Goal: Task Accomplishment & Management: Manage account settings

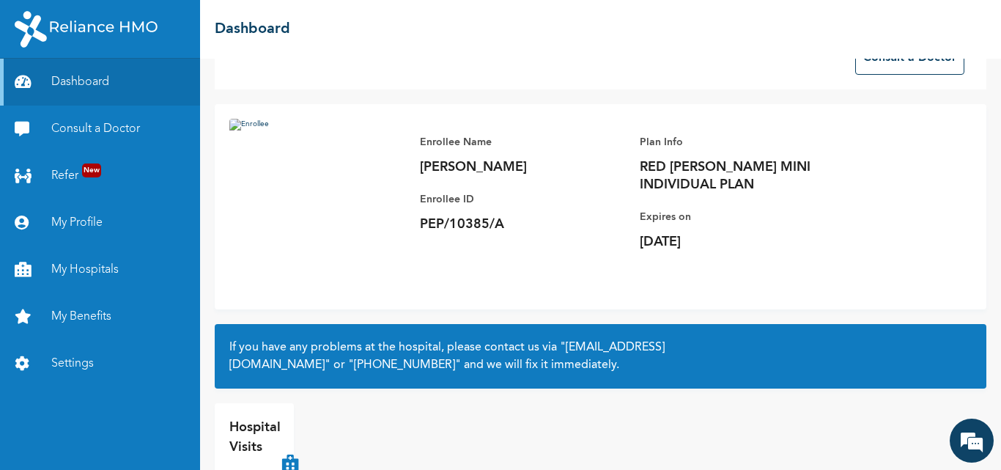
scroll to position [97, 0]
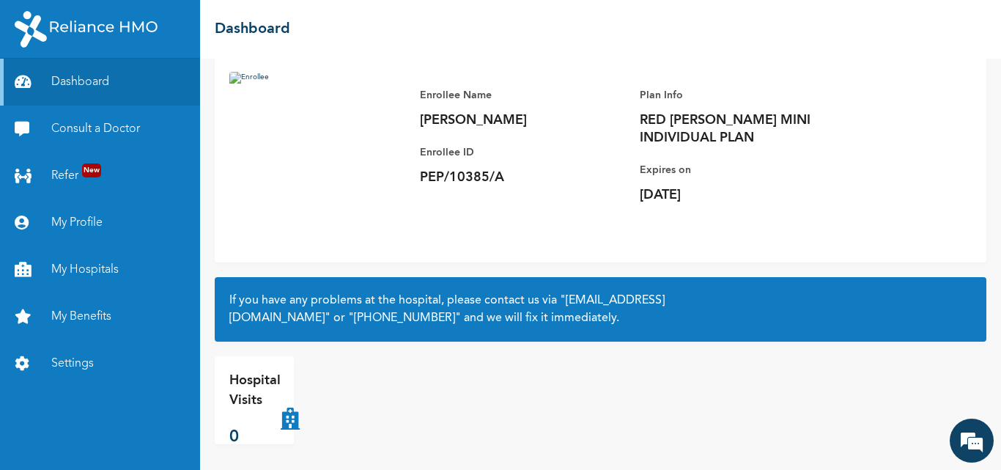
scroll to position [97, 0]
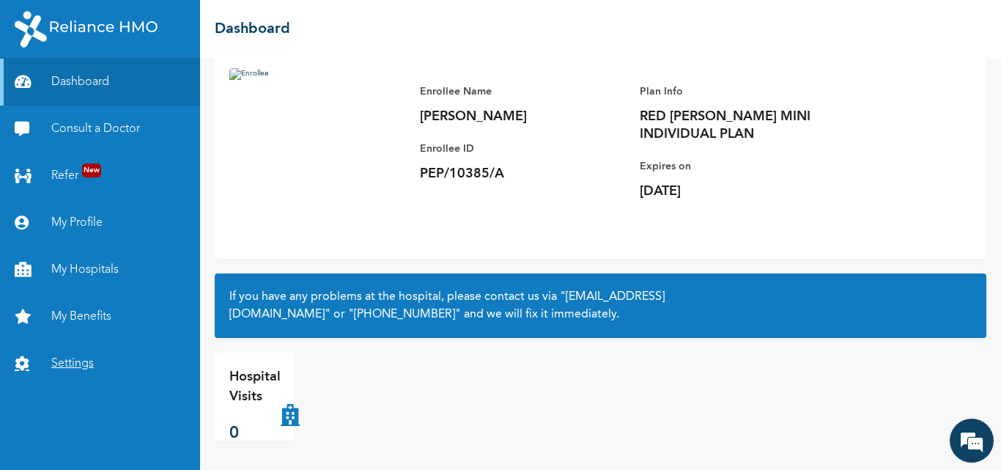
click at [78, 363] on link "Settings" at bounding box center [100, 363] width 200 height 47
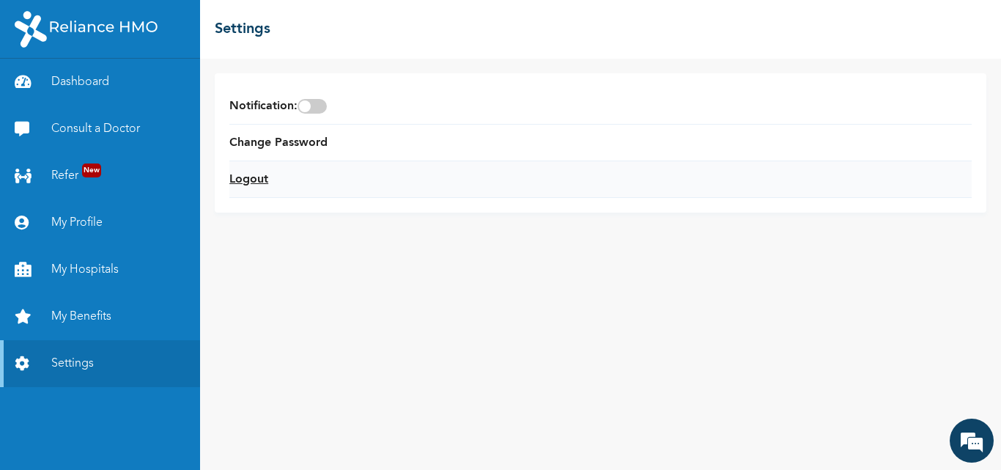
click at [249, 175] on link "Logout" at bounding box center [248, 180] width 39 height 18
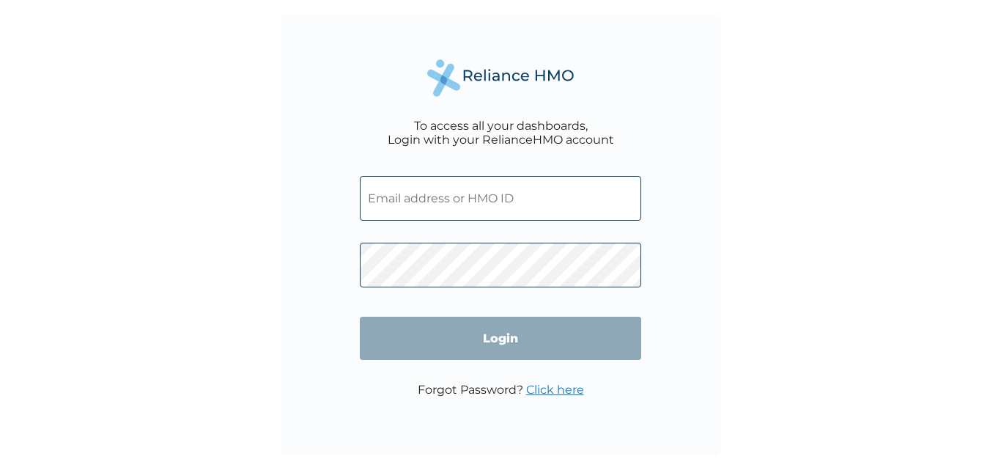
type input "[EMAIL_ADDRESS][DOMAIN_NAME]"
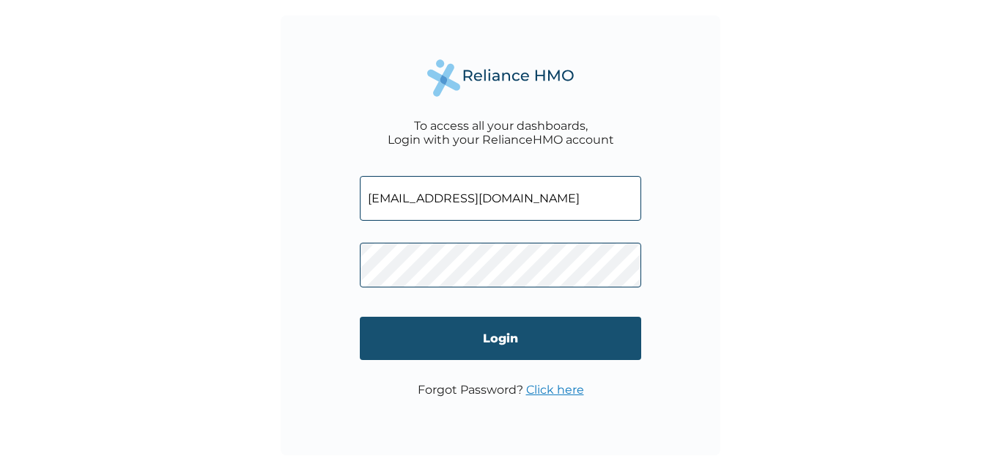
click at [514, 333] on input "Login" at bounding box center [500, 338] width 281 height 43
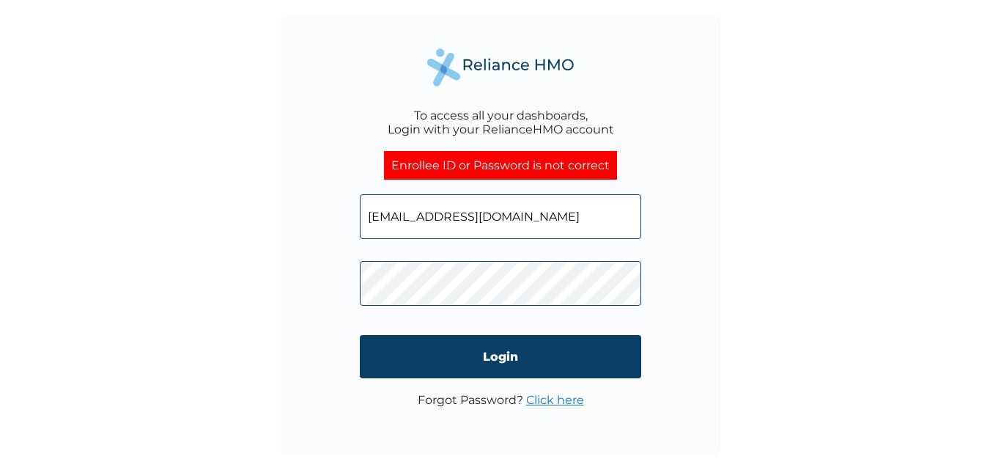
click at [309, 314] on div "To access all your dashboards, Login with your RelianceHMO account Enrollee ID …" at bounding box center [501, 235] width 440 height 440
click at [733, 223] on div "To access all your dashboards, Login with your RelianceHMO account Enrollee ID …" at bounding box center [500, 235] width 1001 height 470
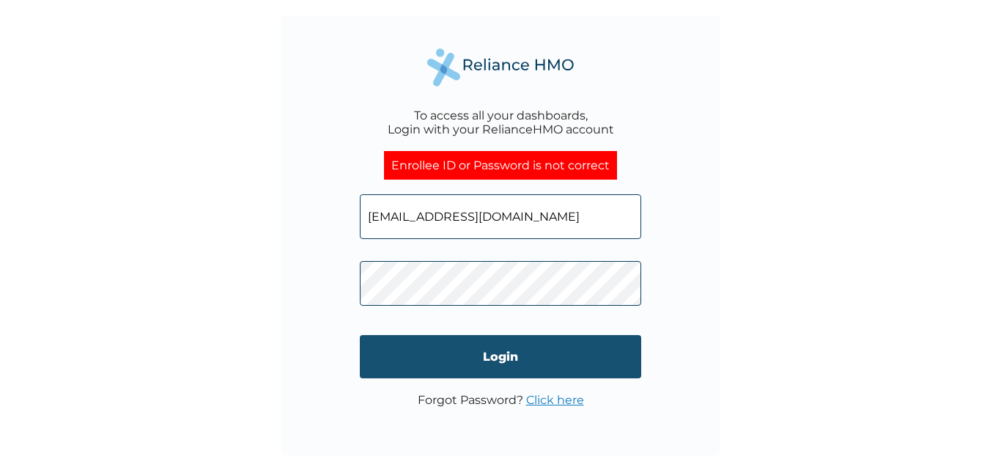
click at [499, 353] on input "Login" at bounding box center [500, 356] width 281 height 43
click at [508, 355] on input "Login" at bounding box center [500, 356] width 281 height 43
click at [499, 360] on input "Login" at bounding box center [500, 356] width 281 height 43
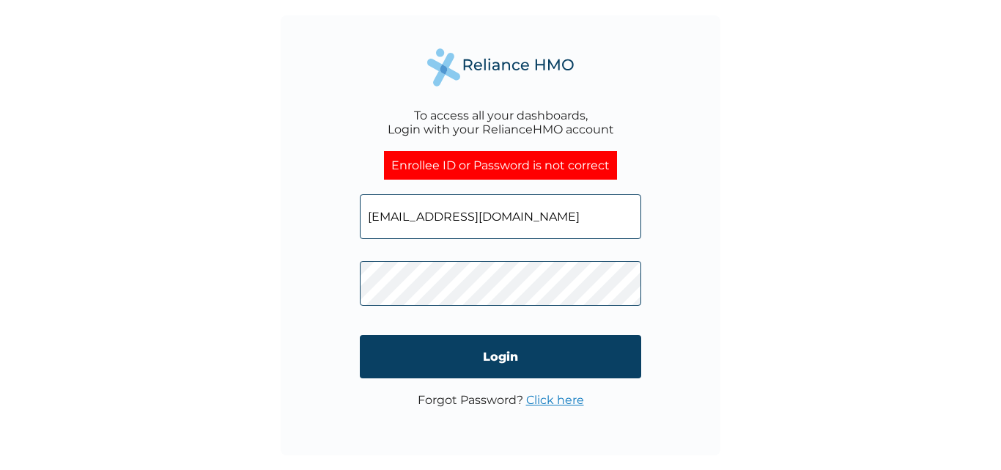
click at [327, 274] on div "To access all your dashboards, Login with your RelianceHMO account Enrollee ID …" at bounding box center [501, 235] width 440 height 440
click at [796, 366] on div "To access all your dashboards, Login with your RelianceHMO account Enrollee ID …" at bounding box center [500, 235] width 1001 height 470
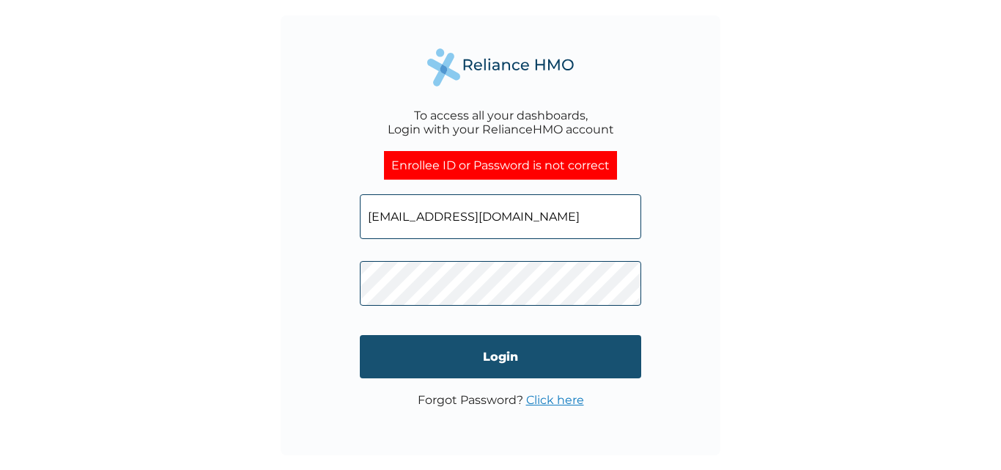
click at [519, 355] on input "Login" at bounding box center [500, 356] width 281 height 43
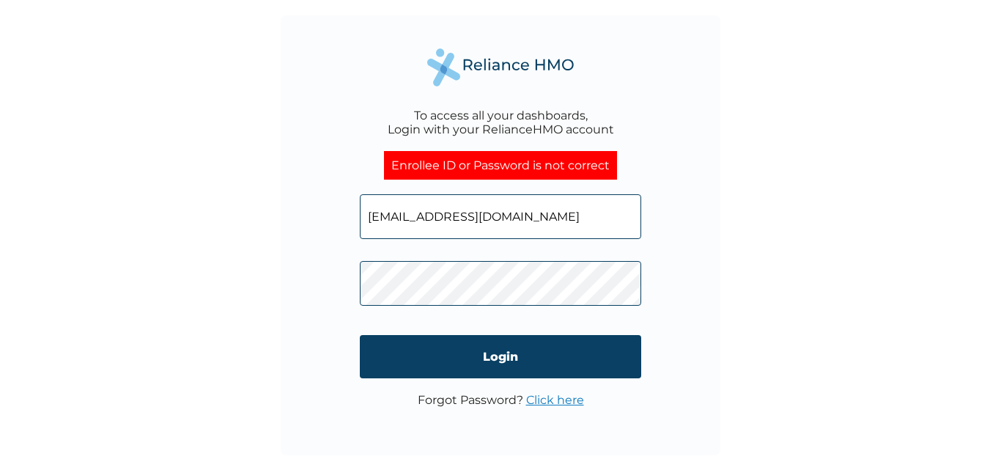
click at [324, 281] on div "To access all your dashboards, Login with your RelianceHMO account Enrollee ID …" at bounding box center [501, 235] width 440 height 440
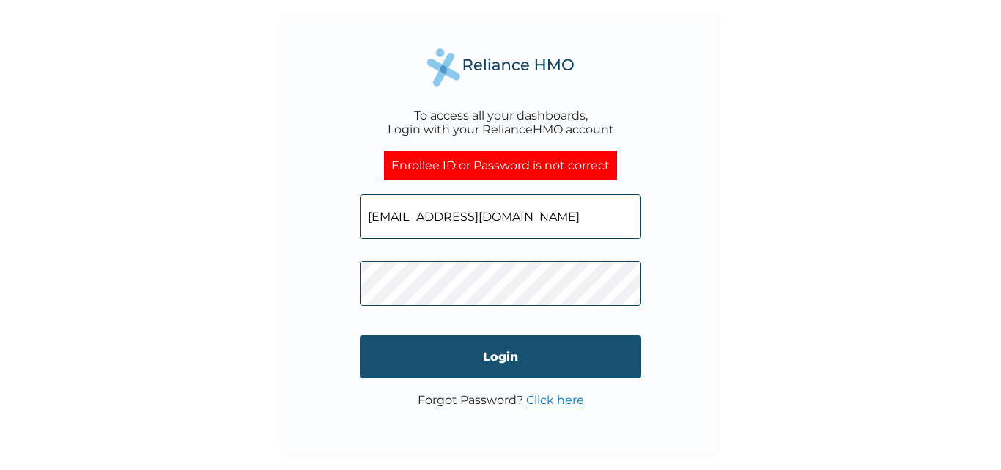
click at [415, 355] on input "Login" at bounding box center [500, 356] width 281 height 43
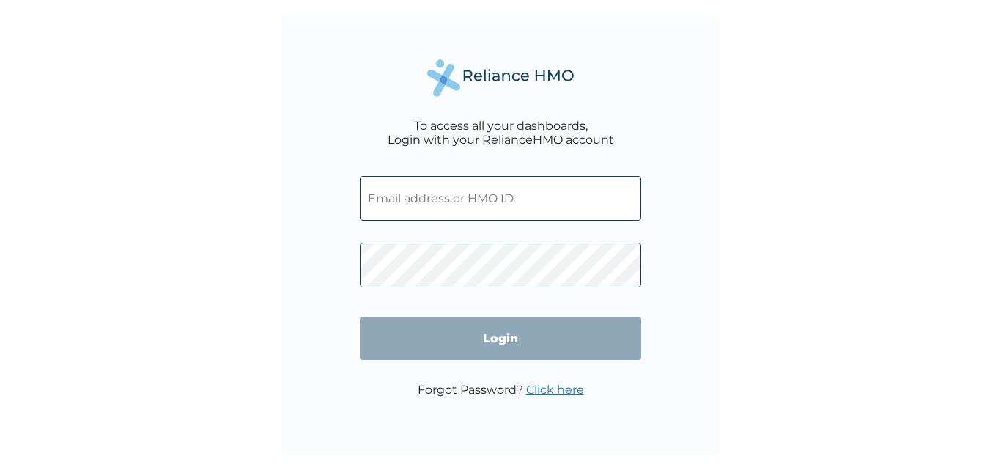
type input "okpanachisolomon2@gmail.com"
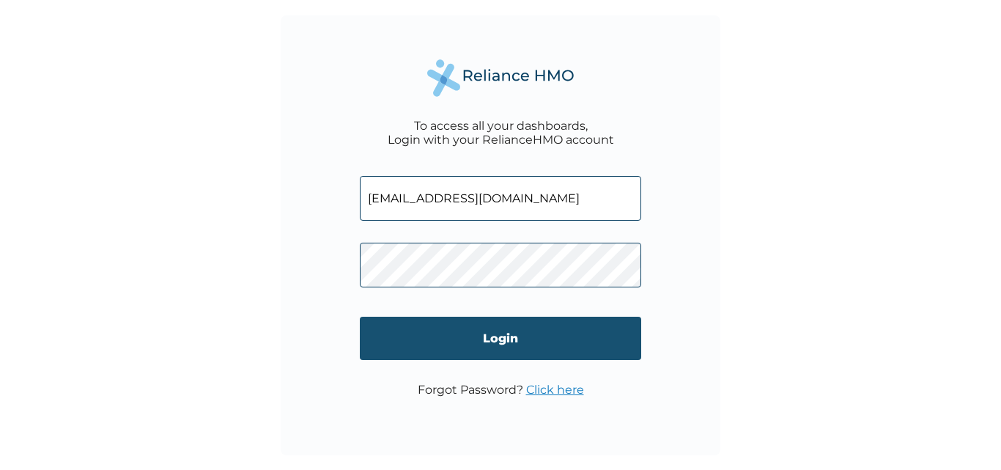
click at [545, 328] on input "Login" at bounding box center [500, 338] width 281 height 43
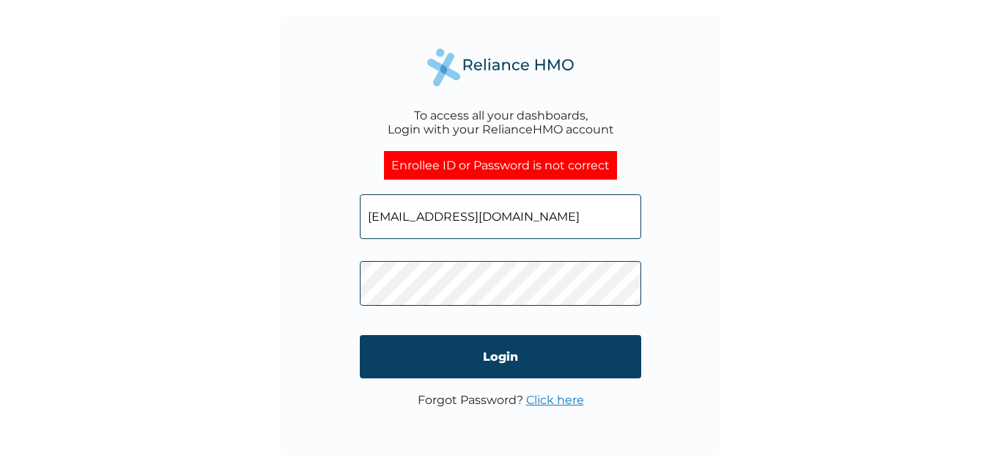
click at [548, 399] on link "Click here" at bounding box center [555, 400] width 58 height 14
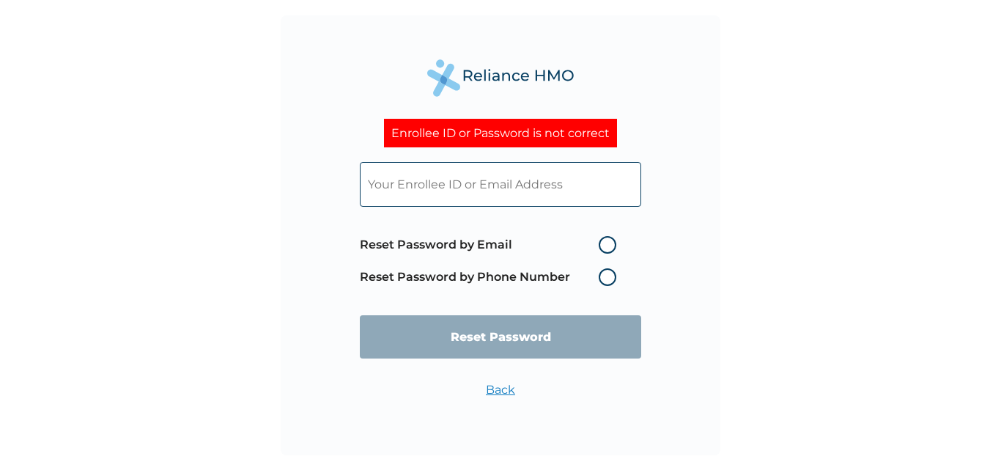
click at [607, 249] on label "Reset Password by Email" at bounding box center [492, 245] width 264 height 18
click at [602, 249] on input "Reset Password by Email" at bounding box center [589, 244] width 23 height 23
radio input "true"
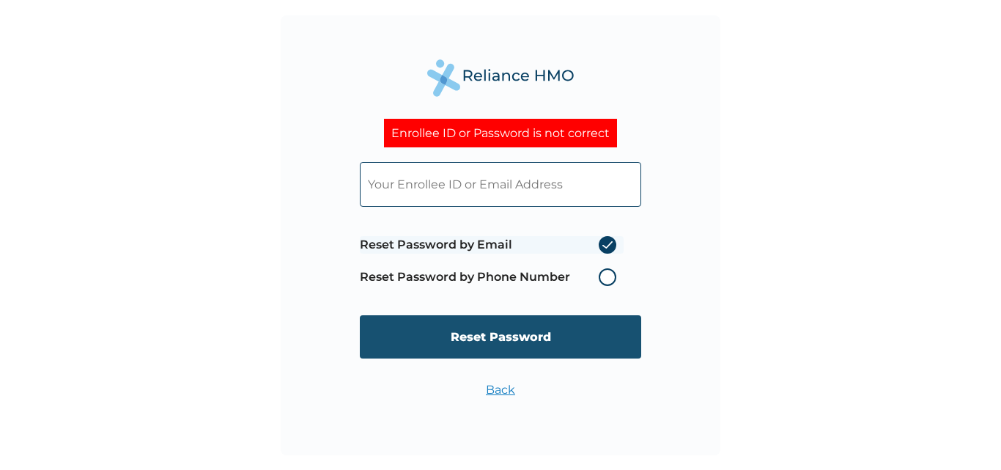
click at [517, 333] on input "Reset Password" at bounding box center [500, 336] width 281 height 43
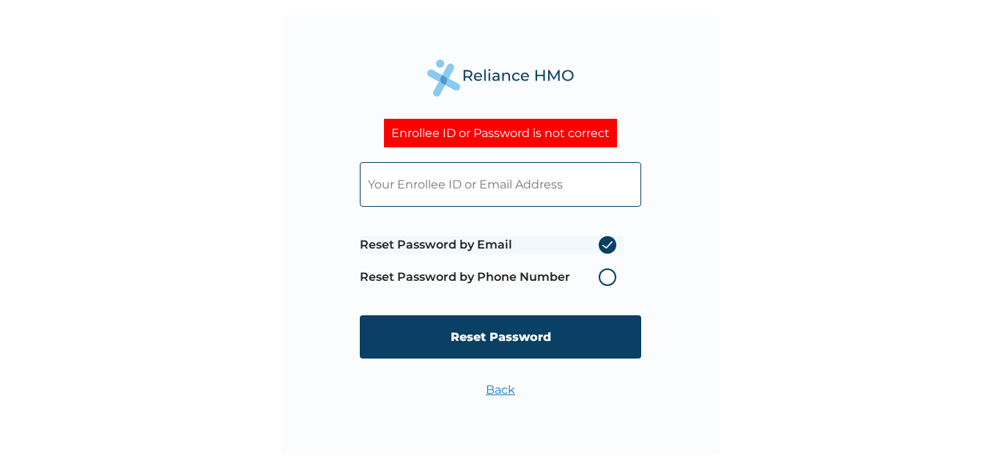
drag, startPoint x: 610, startPoint y: 181, endPoint x: 375, endPoint y: 185, distance: 235.2
click at [377, 185] on input "text" at bounding box center [500, 184] width 281 height 45
type input "okpanachisolomon2@gmail.com"
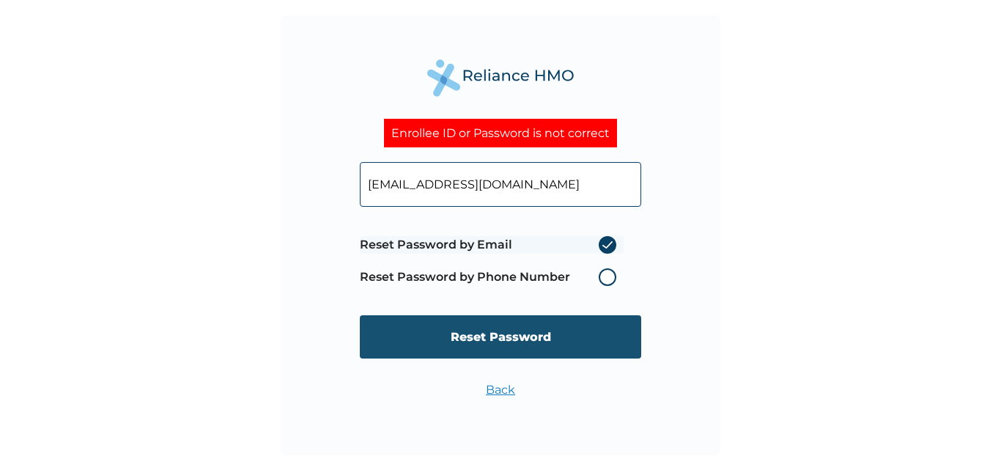
click at [527, 337] on input "Reset Password" at bounding box center [500, 336] width 281 height 43
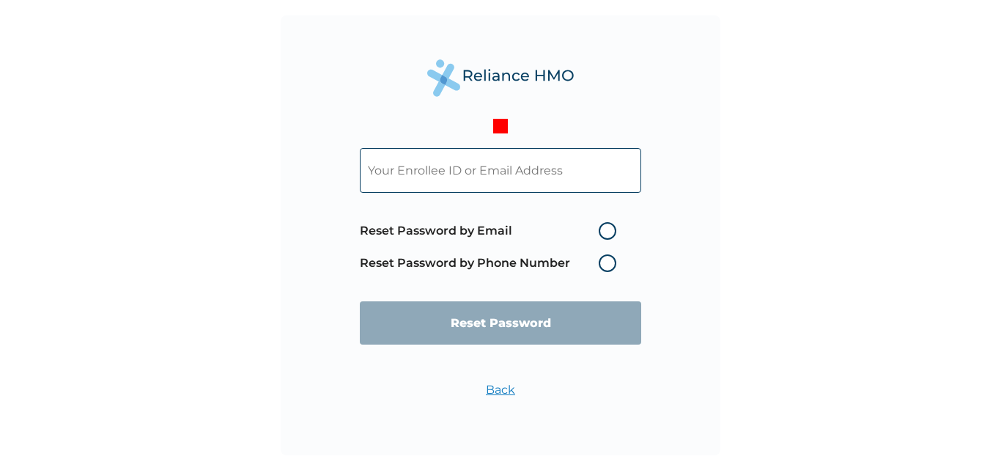
click at [604, 232] on label "Reset Password by Email" at bounding box center [492, 231] width 264 height 18
click at [602, 232] on input "Reset Password by Email" at bounding box center [589, 230] width 23 height 23
radio input "true"
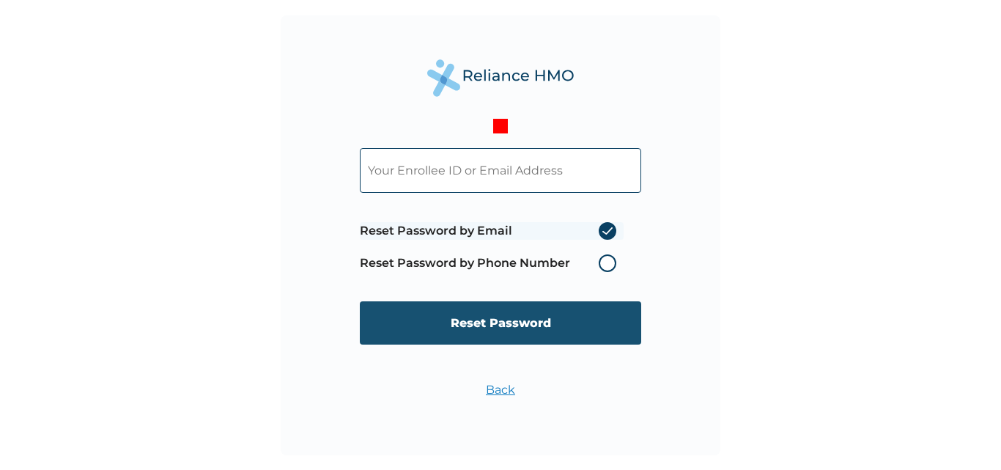
click at [560, 313] on input "Reset Password" at bounding box center [500, 322] width 281 height 43
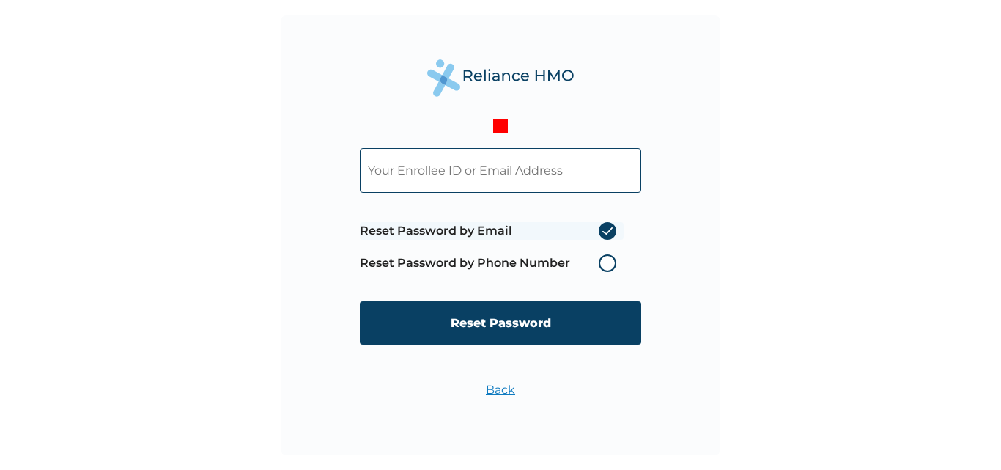
click at [586, 155] on input "text" at bounding box center [500, 170] width 281 height 45
type input "okpanachisolomon2@gmail.com"
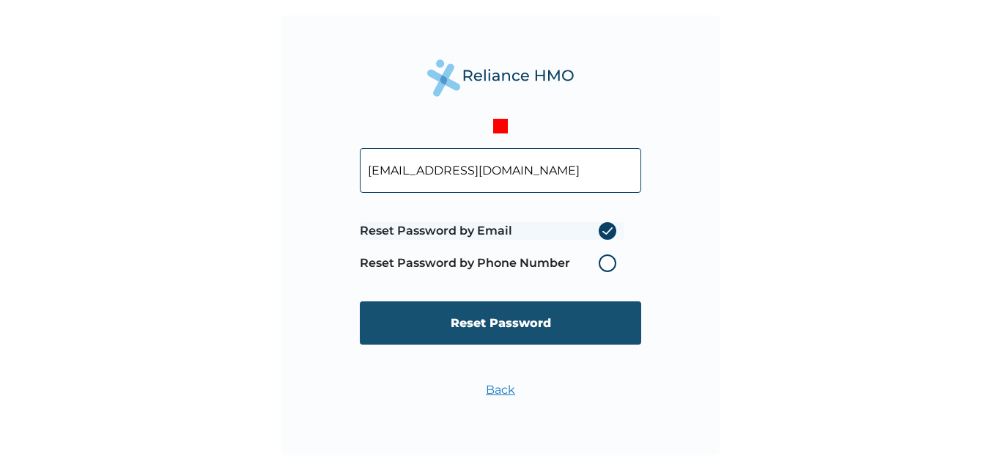
click at [486, 323] on input "Reset Password" at bounding box center [500, 322] width 281 height 43
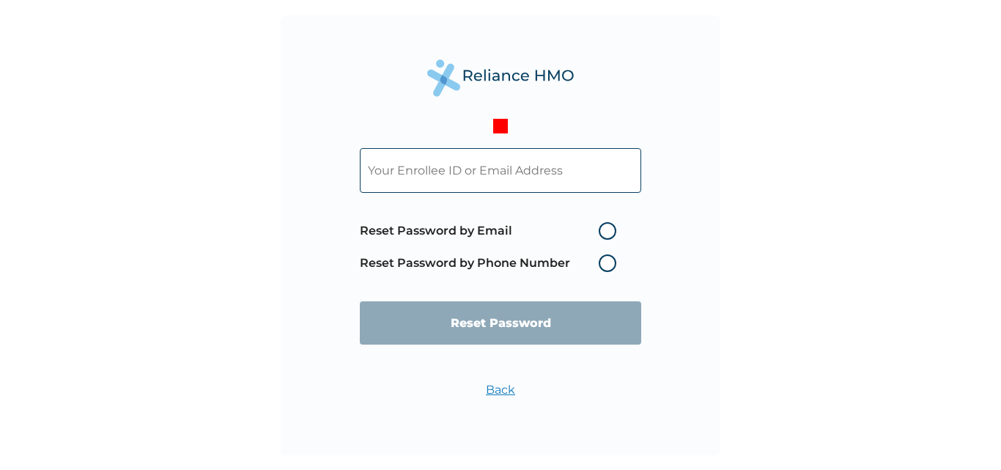
click at [602, 173] on input "text" at bounding box center [500, 170] width 281 height 45
click at [600, 171] on input "text" at bounding box center [500, 170] width 281 height 45
type input "p"
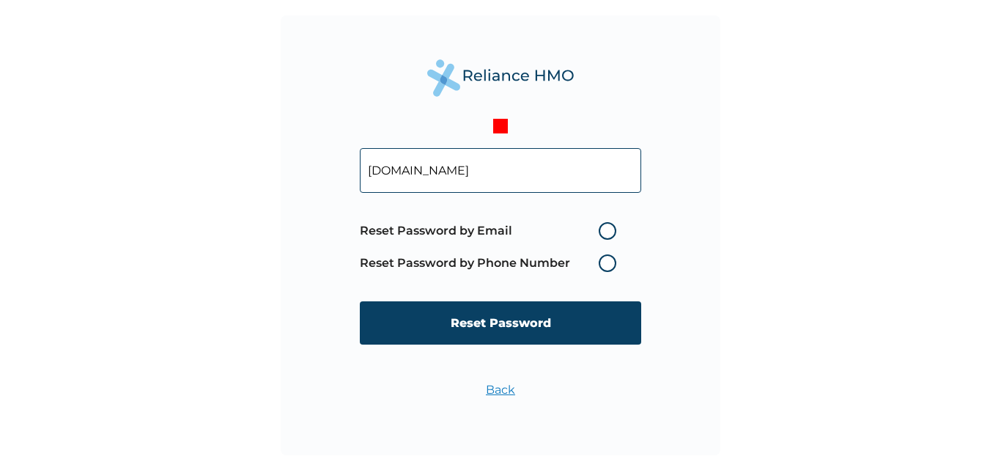
type input "okpanachisolomon22gmail.com"
click at [614, 226] on label "Reset Password by Email" at bounding box center [492, 231] width 264 height 18
click at [602, 226] on input "Reset Password by Email" at bounding box center [589, 230] width 23 height 23
radio input "true"
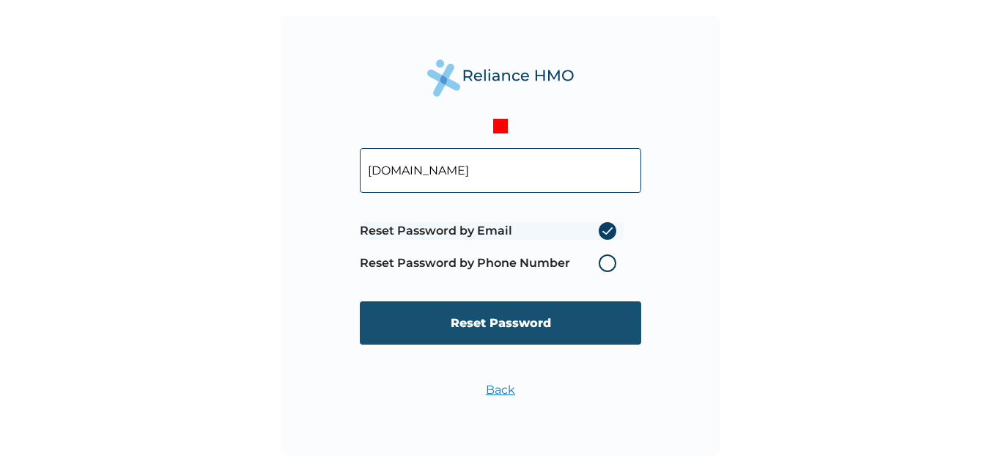
click at [517, 322] on input "Reset Password" at bounding box center [500, 322] width 281 height 43
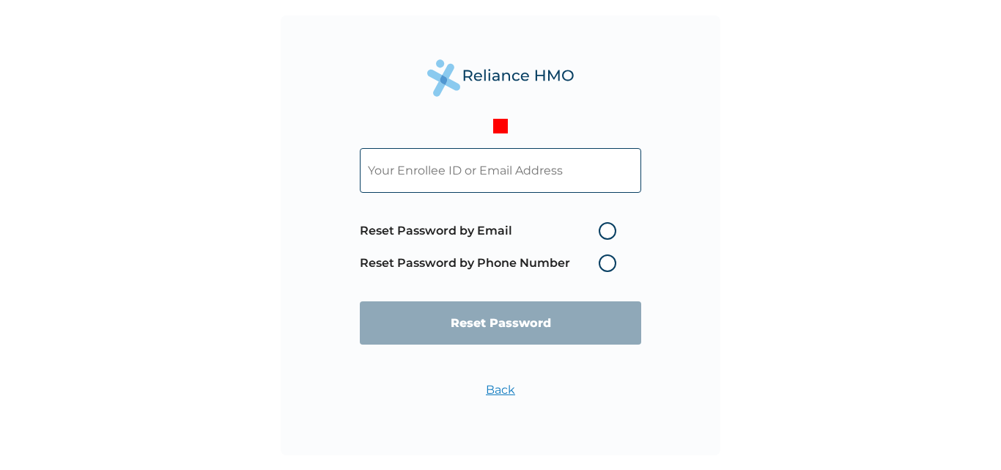
click at [591, 172] on input "text" at bounding box center [500, 170] width 281 height 45
click at [507, 180] on input "text" at bounding box center [500, 170] width 281 height 45
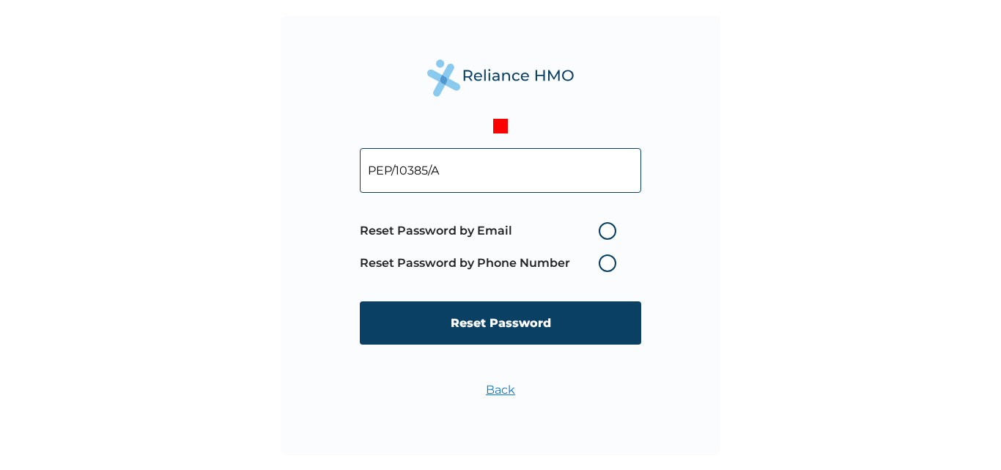
type input "PEP/10385/A"
click at [502, 388] on link "Back" at bounding box center [500, 389] width 29 height 14
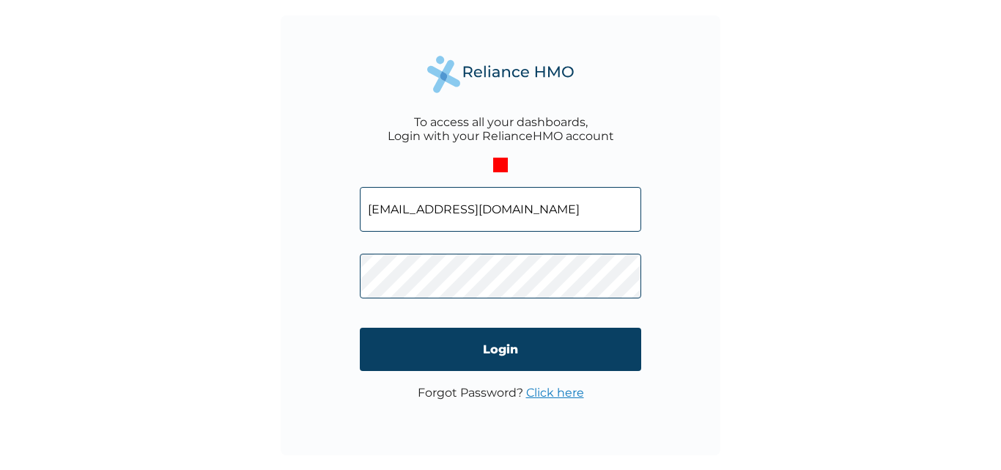
click at [577, 206] on input "okpanachisolomon2@gmail.com" at bounding box center [500, 209] width 281 height 45
drag, startPoint x: 577, startPoint y: 206, endPoint x: 193, endPoint y: 306, distance: 396.8
click at [171, 240] on div "To access all your dashboards, Login with your RelianceHMO account okpanachisol…" at bounding box center [500, 235] width 1001 height 470
type input "PEP/10385/B"
click at [290, 284] on div "To access all your dashboards, Login with your RelianceHMO account PEP/10385/B …" at bounding box center [501, 235] width 440 height 440
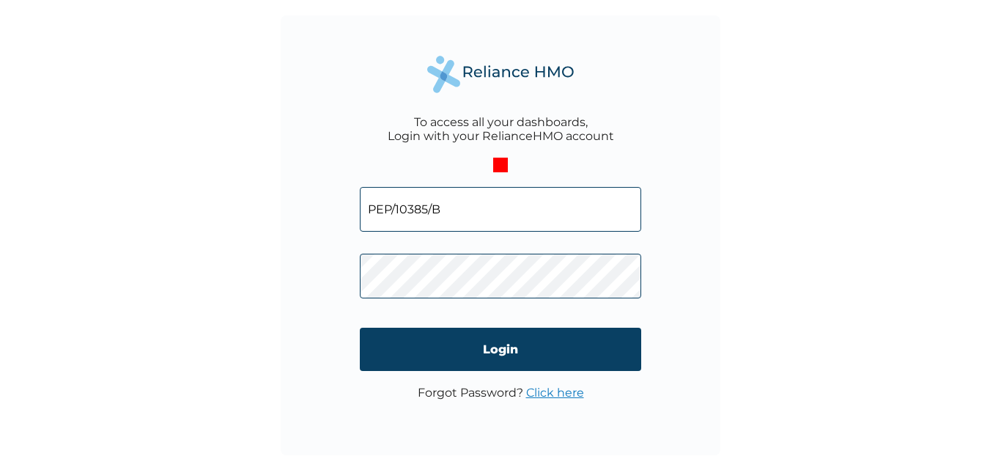
click at [815, 317] on div "To access all your dashboards, Login with your RelianceHMO account PEP/10385/B …" at bounding box center [500, 235] width 1001 height 470
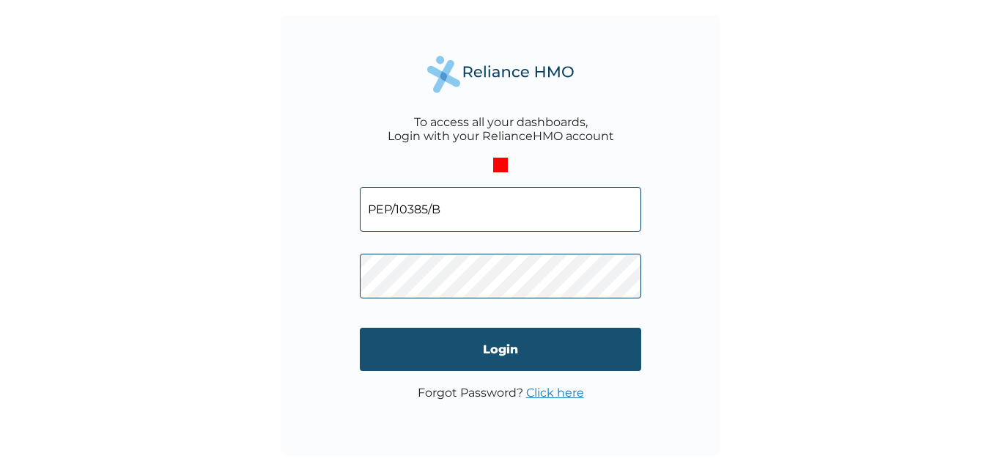
click at [531, 343] on input "Login" at bounding box center [500, 348] width 281 height 43
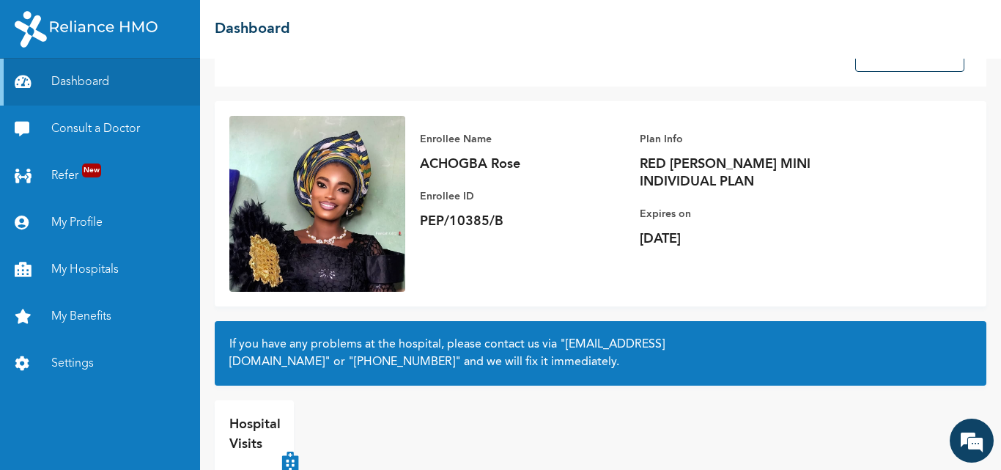
scroll to position [24, 0]
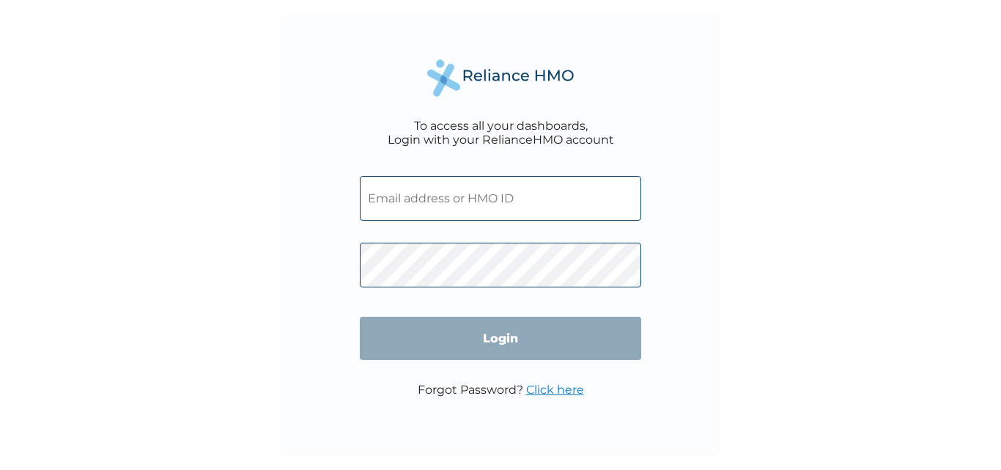
type input "PEP/10385/B"
click at [498, 332] on input "Login" at bounding box center [500, 338] width 281 height 43
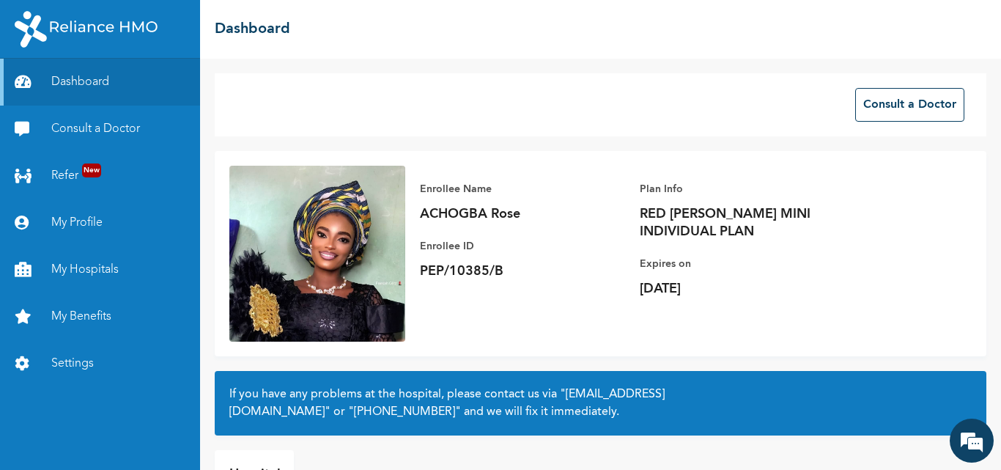
drag, startPoint x: 1000, startPoint y: 15, endPoint x: 593, endPoint y: 119, distance: 419.9
click at [593, 119] on div "Consult a Doctor" at bounding box center [600, 104] width 771 height 63
drag, startPoint x: 950, startPoint y: 1, endPoint x: 562, endPoint y: 70, distance: 393.5
click at [562, 70] on div "Consult a Doctor Enrollee Name ACHOGBA Rose Enrollee ID PEP/10385/B Plan Info R…" at bounding box center [600, 264] width 801 height 411
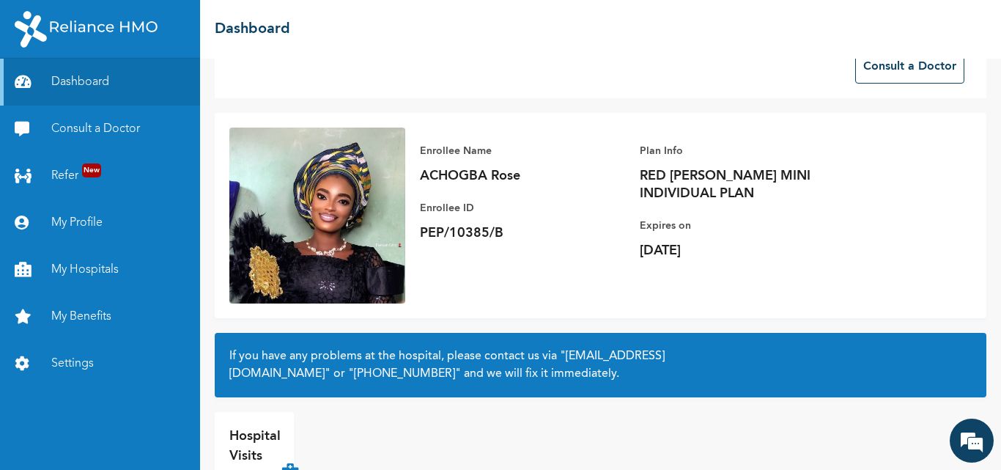
scroll to position [97, 0]
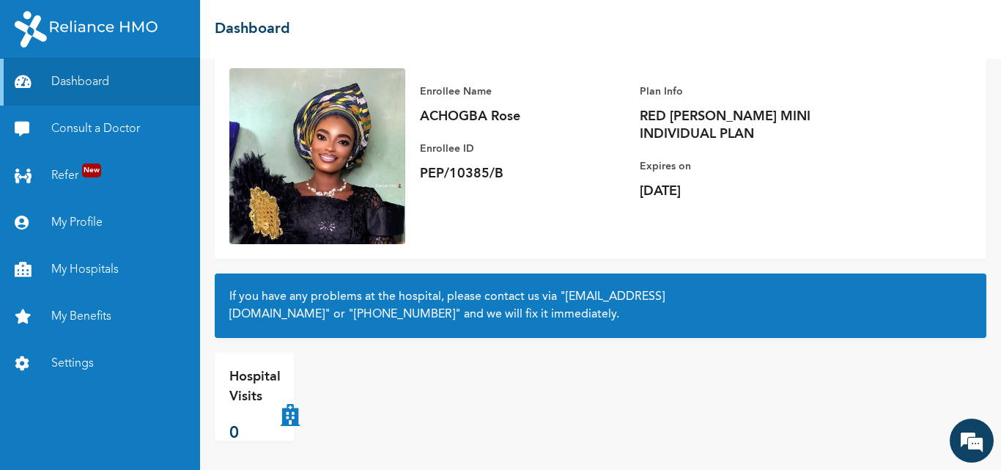
click at [806, 86] on p "Plan Info" at bounding box center [742, 92] width 205 height 18
drag, startPoint x: 969, startPoint y: 1, endPoint x: 563, endPoint y: 200, distance: 452.2
click at [563, 198] on div "Enrollee Name ACHOGBA Rose Enrollee ID PEP/10385/B" at bounding box center [522, 134] width 205 height 132
click at [563, 200] on div "Enrollee Name ACHOGBA Rose Enrollee ID PEP/10385/B Plan Info RED BERYL MINI IND…" at bounding box center [639, 141] width 469 height 147
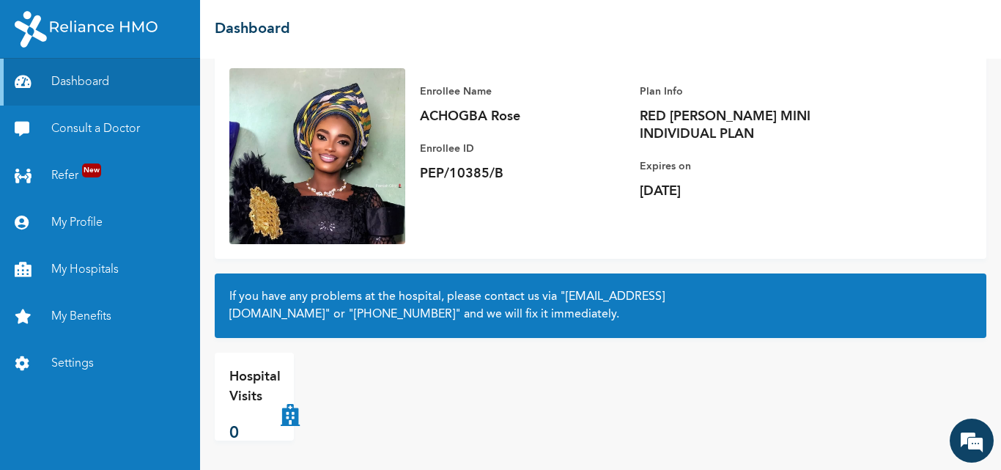
click at [563, 200] on div "Enrollee Name ACHOGBA Rose Enrollee ID PEP/10385/B Plan Info RED BERYL MINI IND…" at bounding box center [639, 141] width 469 height 147
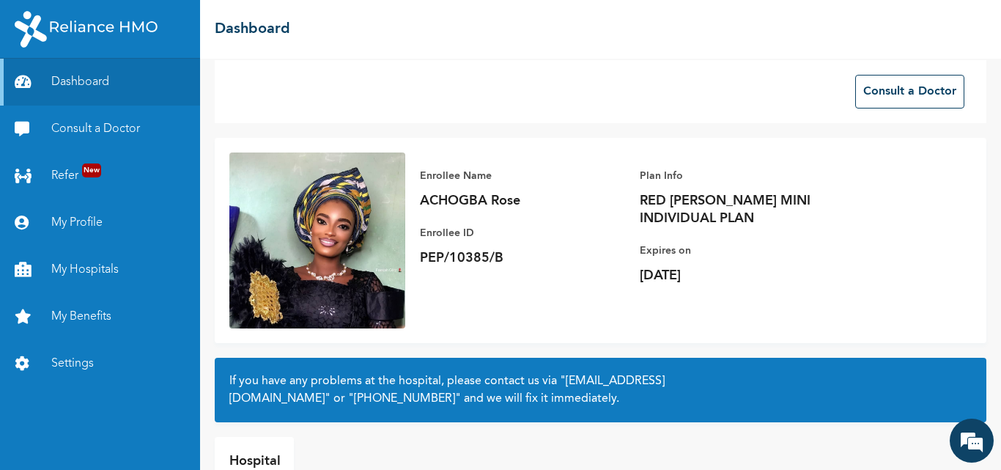
scroll to position [0, 0]
